Goal: Communication & Community: Answer question/provide support

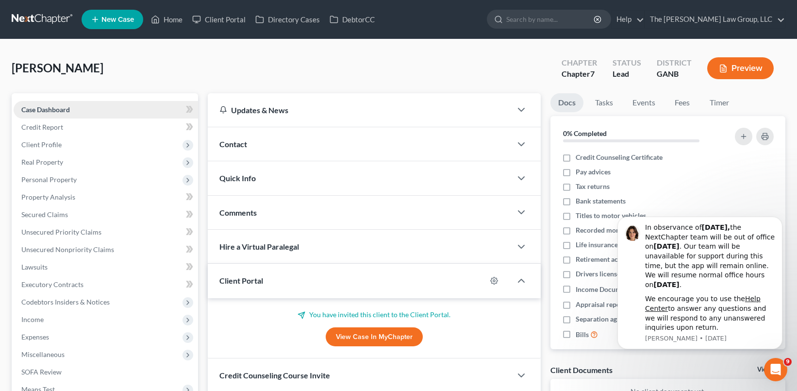
click at [82, 107] on link "Case Dashboard" at bounding box center [106, 109] width 184 height 17
click at [170, 18] on link "Home" at bounding box center [166, 19] width 41 height 17
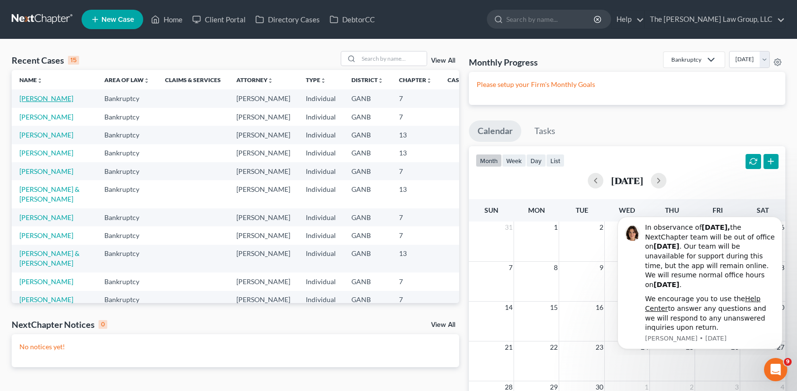
click at [22, 102] on link "[PERSON_NAME]" at bounding box center [46, 98] width 54 height 8
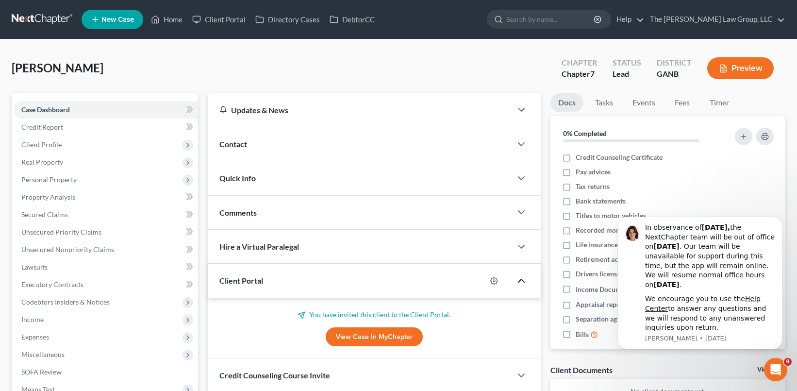
click at [520, 282] on icon "button" at bounding box center [522, 281] width 12 height 12
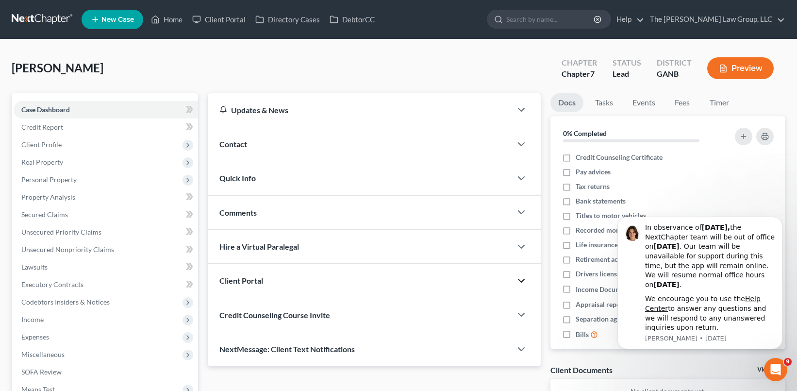
click at [520, 282] on icon "button" at bounding box center [522, 281] width 12 height 12
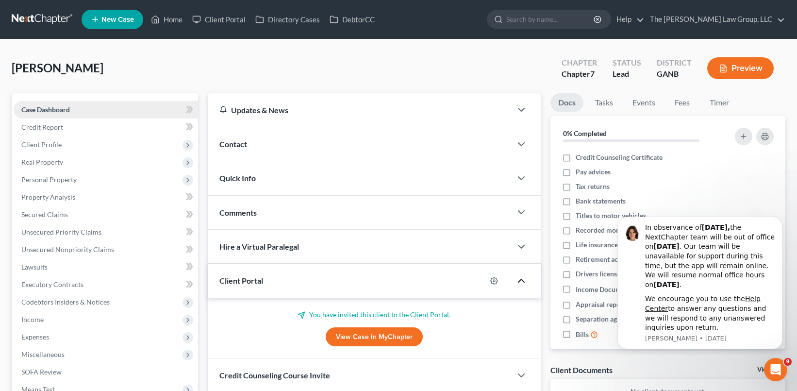
click at [101, 113] on link "Case Dashboard" at bounding box center [106, 109] width 184 height 17
click at [162, 20] on link "Home" at bounding box center [166, 19] width 41 height 17
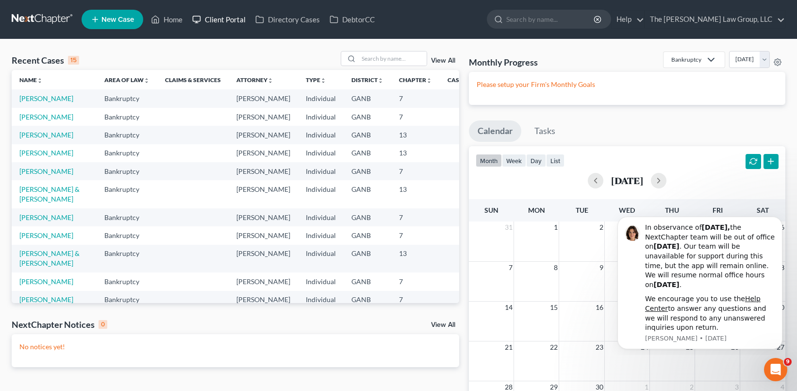
click at [223, 25] on link "Client Portal" at bounding box center [218, 19] width 63 height 17
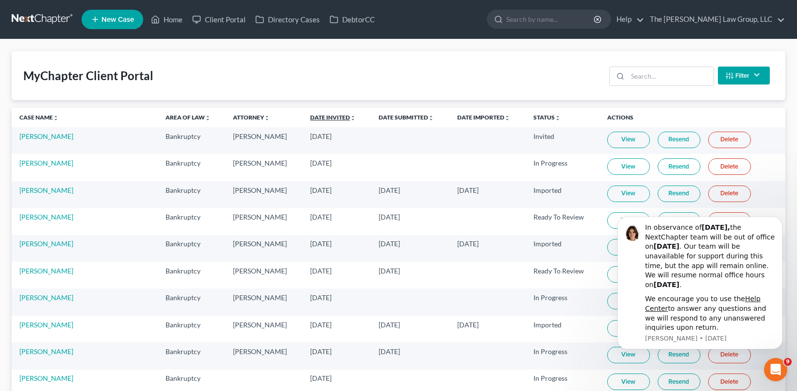
click at [338, 116] on link "Date Invited unfold_more expand_more expand_less" at bounding box center [333, 117] width 46 height 7
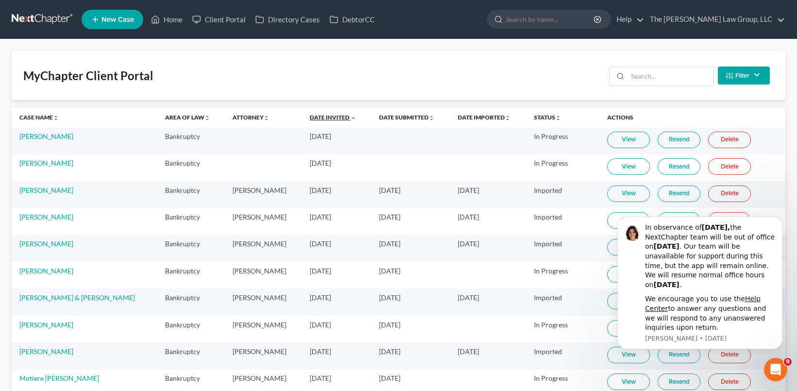
click at [347, 117] on link "Date Invited unfold_more expand_more expand_less" at bounding box center [333, 117] width 47 height 7
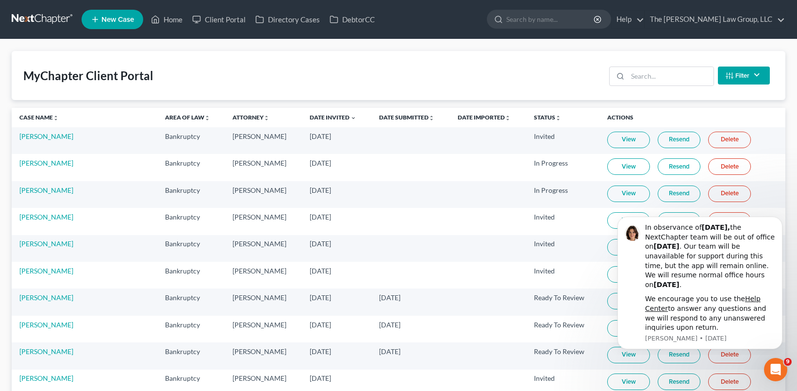
click at [675, 137] on link "Resend" at bounding box center [679, 140] width 43 height 17
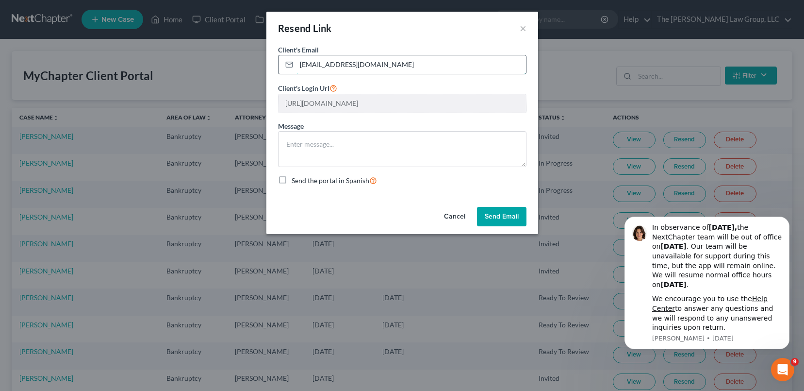
click at [486, 65] on input "[EMAIL_ADDRESS][DOMAIN_NAME]" at bounding box center [412, 64] width 230 height 18
type input "y"
type input "[EMAIL_ADDRESS][DOMAIN_NAME]"
click at [491, 213] on button "Send Email" at bounding box center [502, 216] width 50 height 19
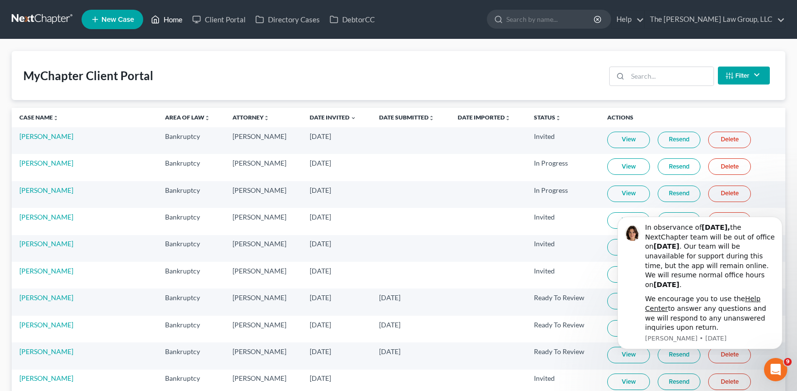
click at [168, 23] on link "Home" at bounding box center [166, 19] width 41 height 17
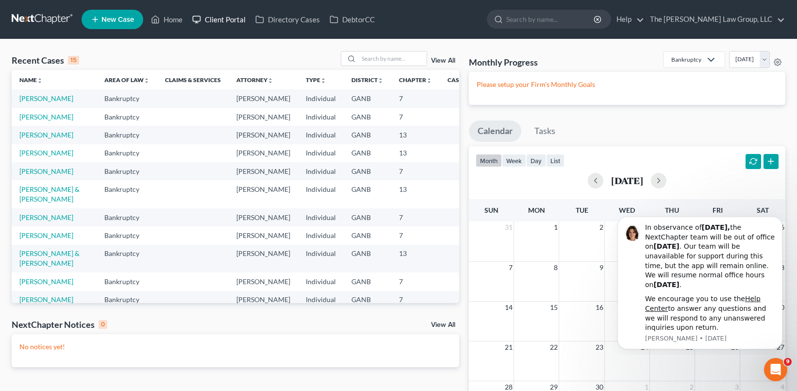
click at [226, 17] on link "Client Portal" at bounding box center [218, 19] width 63 height 17
